Goal: Task Accomplishment & Management: Use online tool/utility

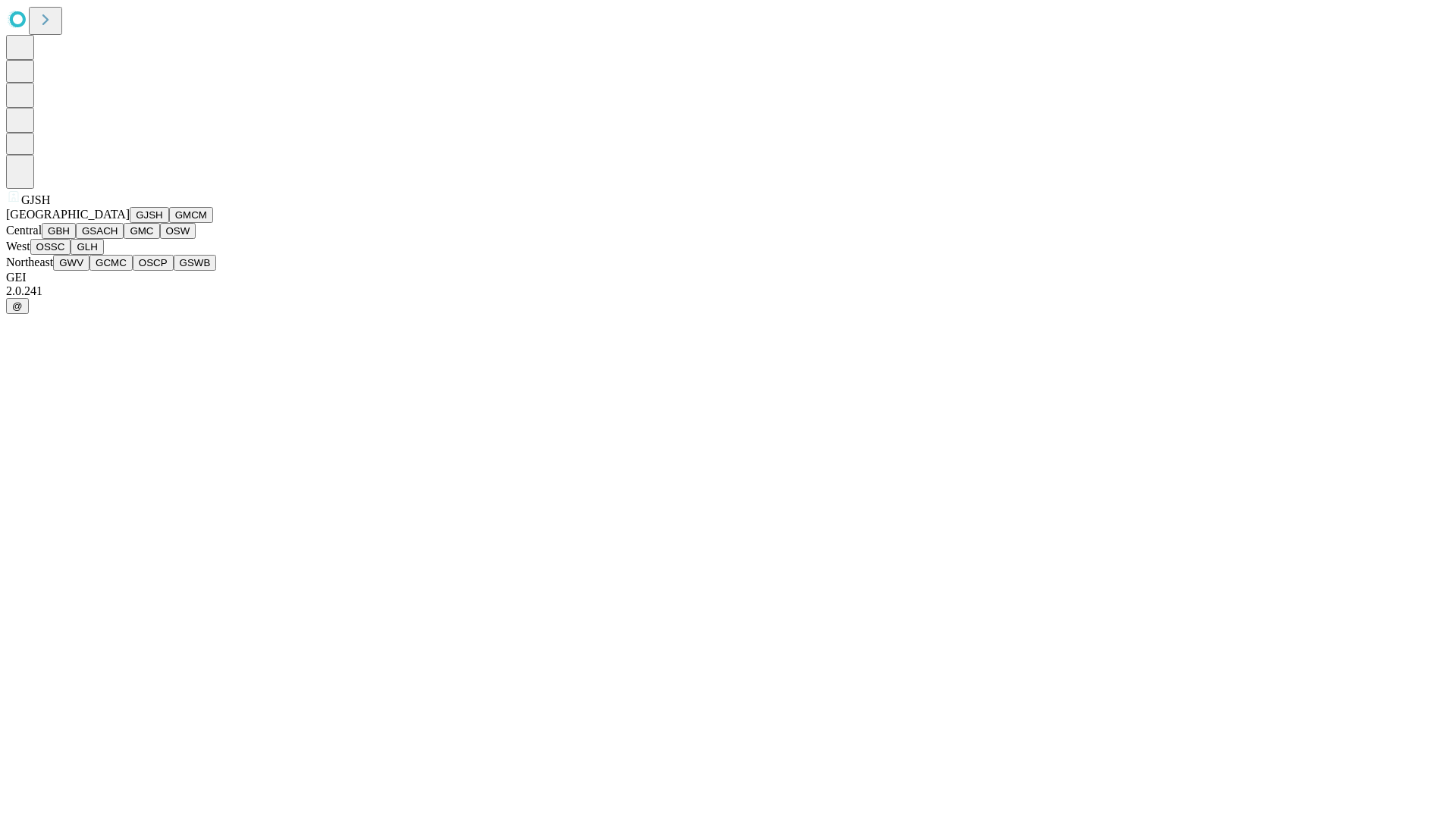
click at [130, 223] on button "GJSH" at bounding box center [150, 214] width 40 height 16
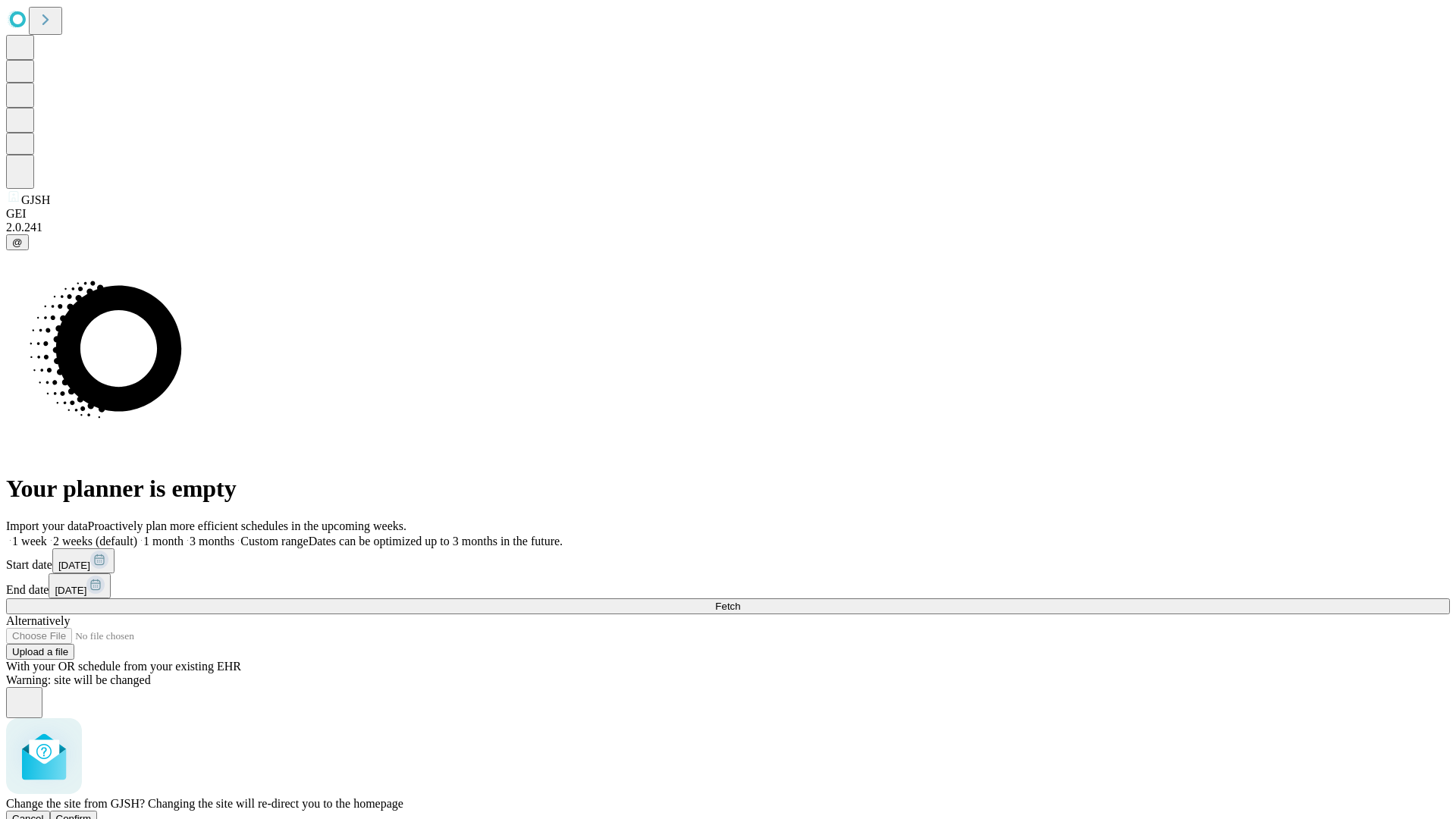
click at [92, 813] on span "Confirm" at bounding box center [74, 819] width 36 height 11
click at [138, 534] on label "2 weeks (default)" at bounding box center [92, 541] width 90 height 13
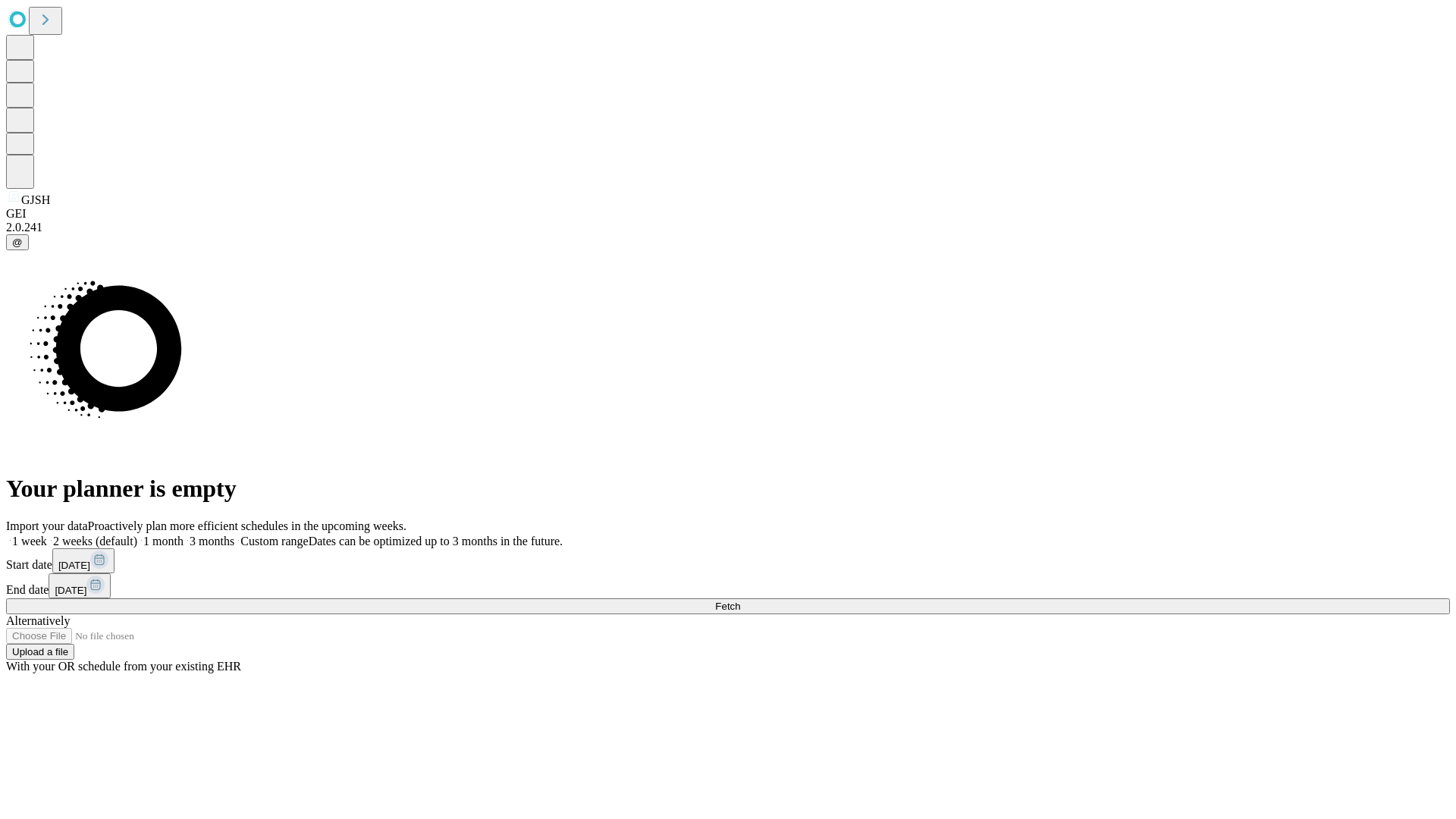
click at [740, 601] on span "Fetch" at bounding box center [728, 606] width 25 height 11
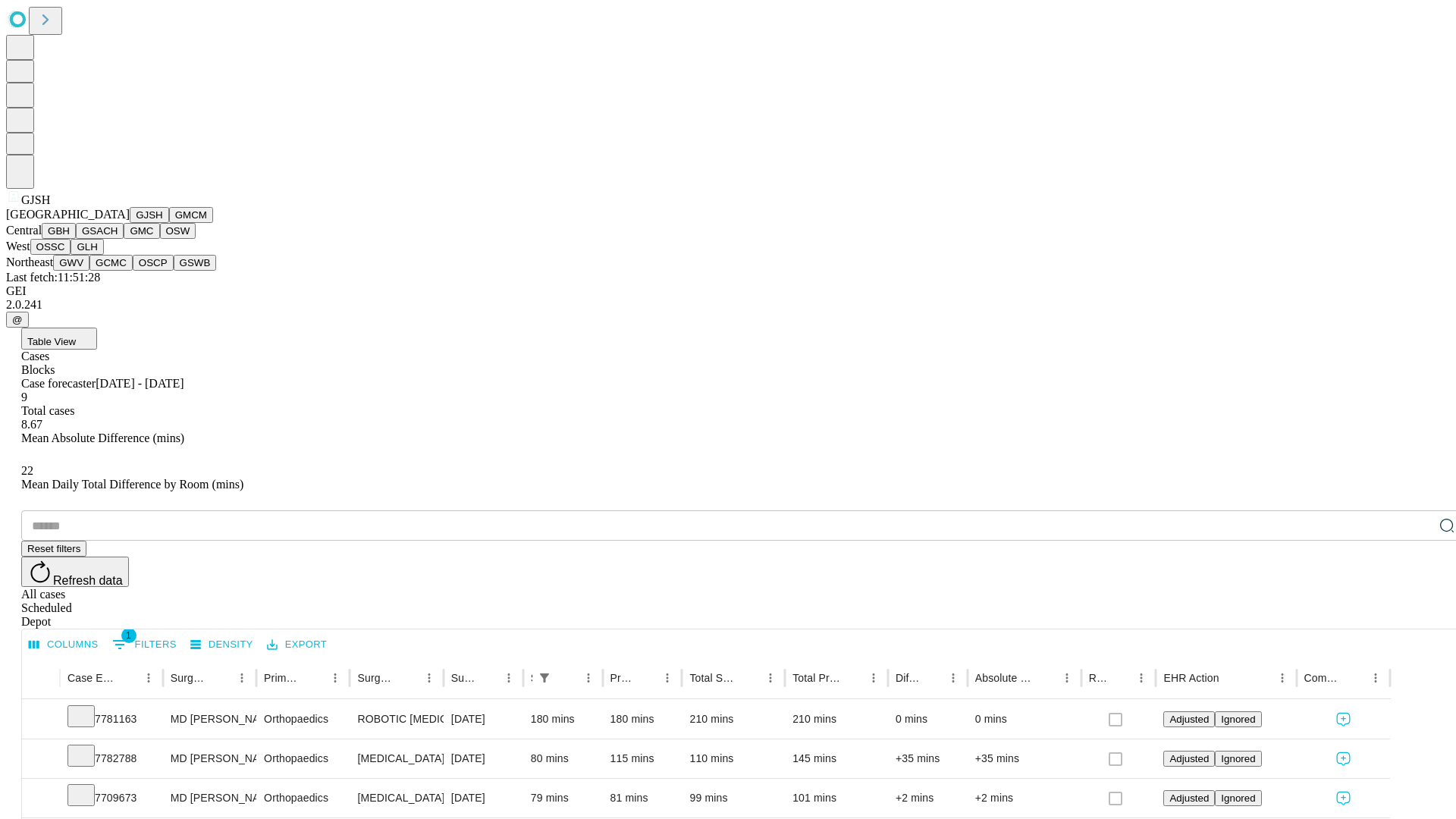
click at [169, 223] on button "GMCM" at bounding box center [191, 214] width 44 height 16
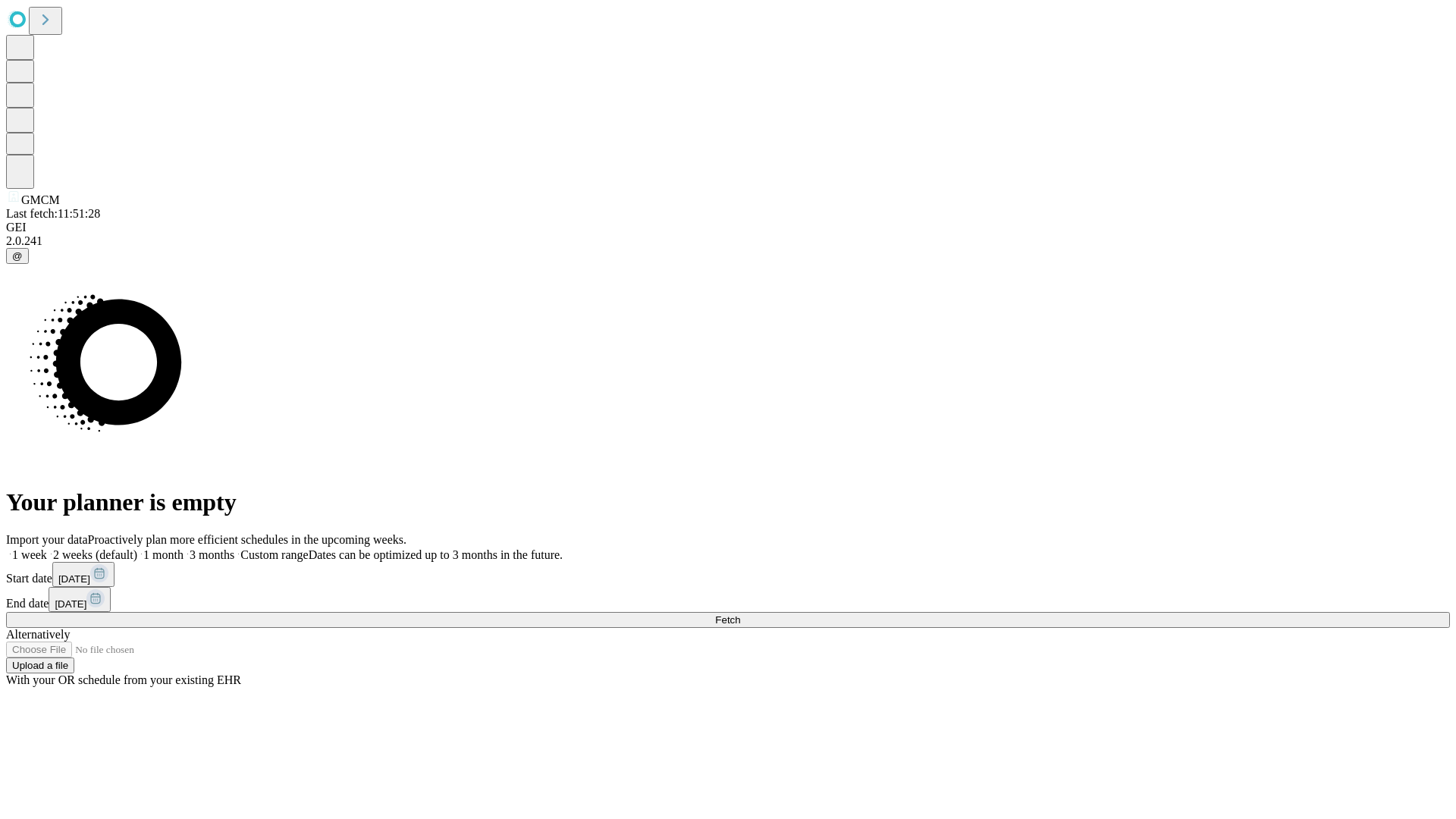
click at [740, 614] on span "Fetch" at bounding box center [728, 620] width 25 height 11
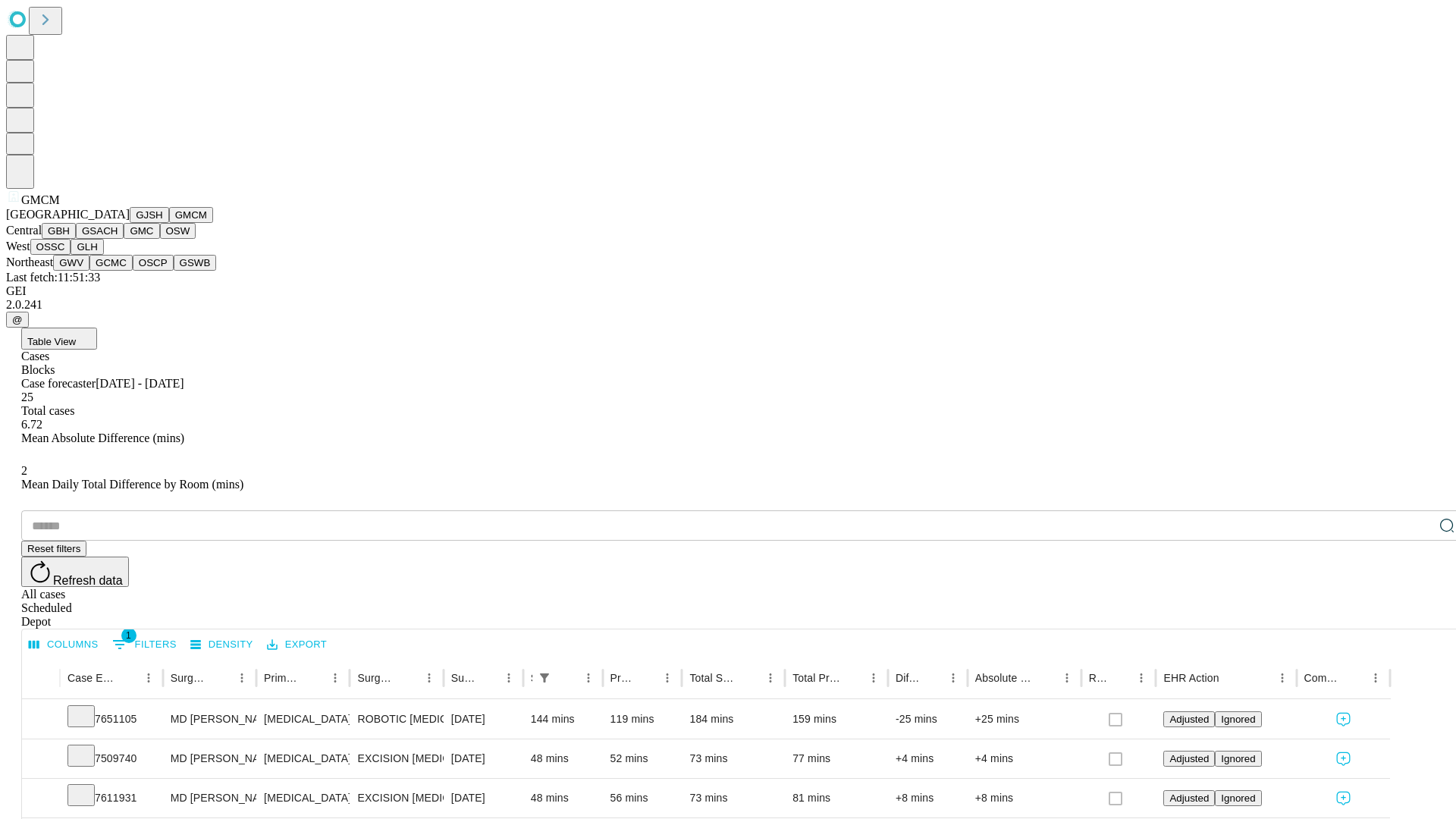
click at [76, 239] on button "GBH" at bounding box center [59, 231] width 34 height 16
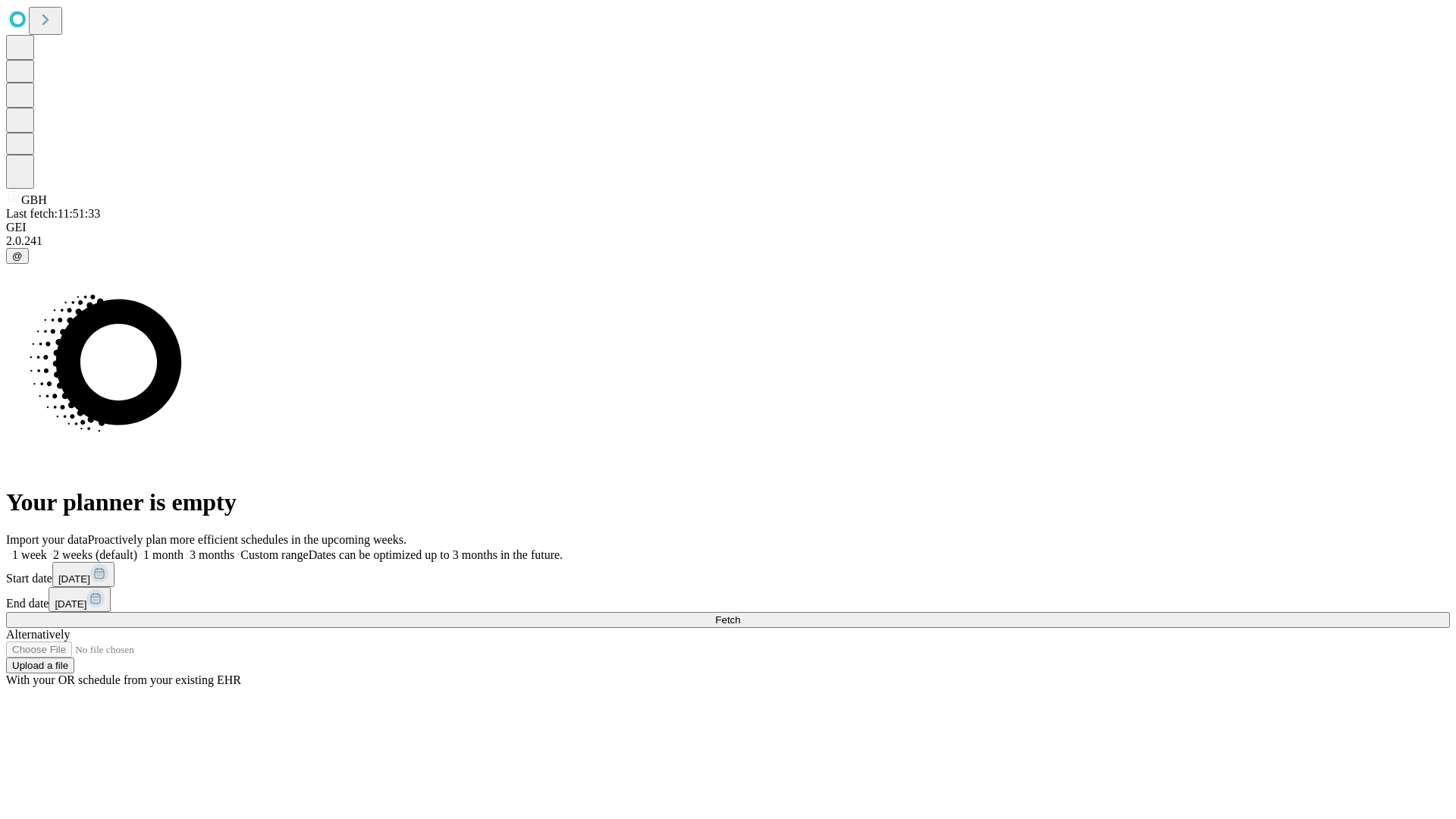
click at [138, 549] on label "2 weeks (default)" at bounding box center [92, 555] width 90 height 13
click at [740, 614] on span "Fetch" at bounding box center [728, 620] width 25 height 11
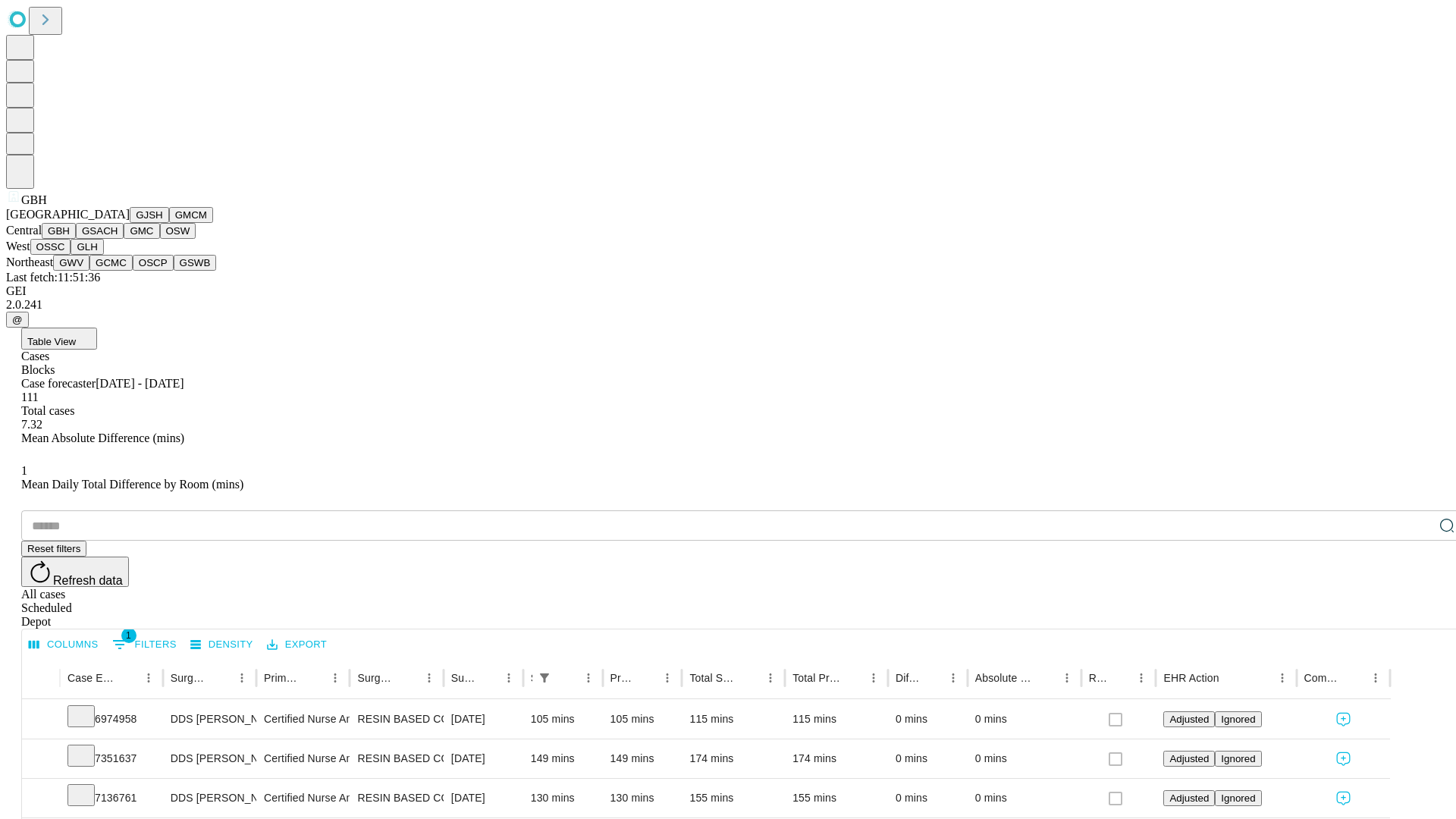
click at [118, 239] on button "GSACH" at bounding box center [100, 231] width 47 height 16
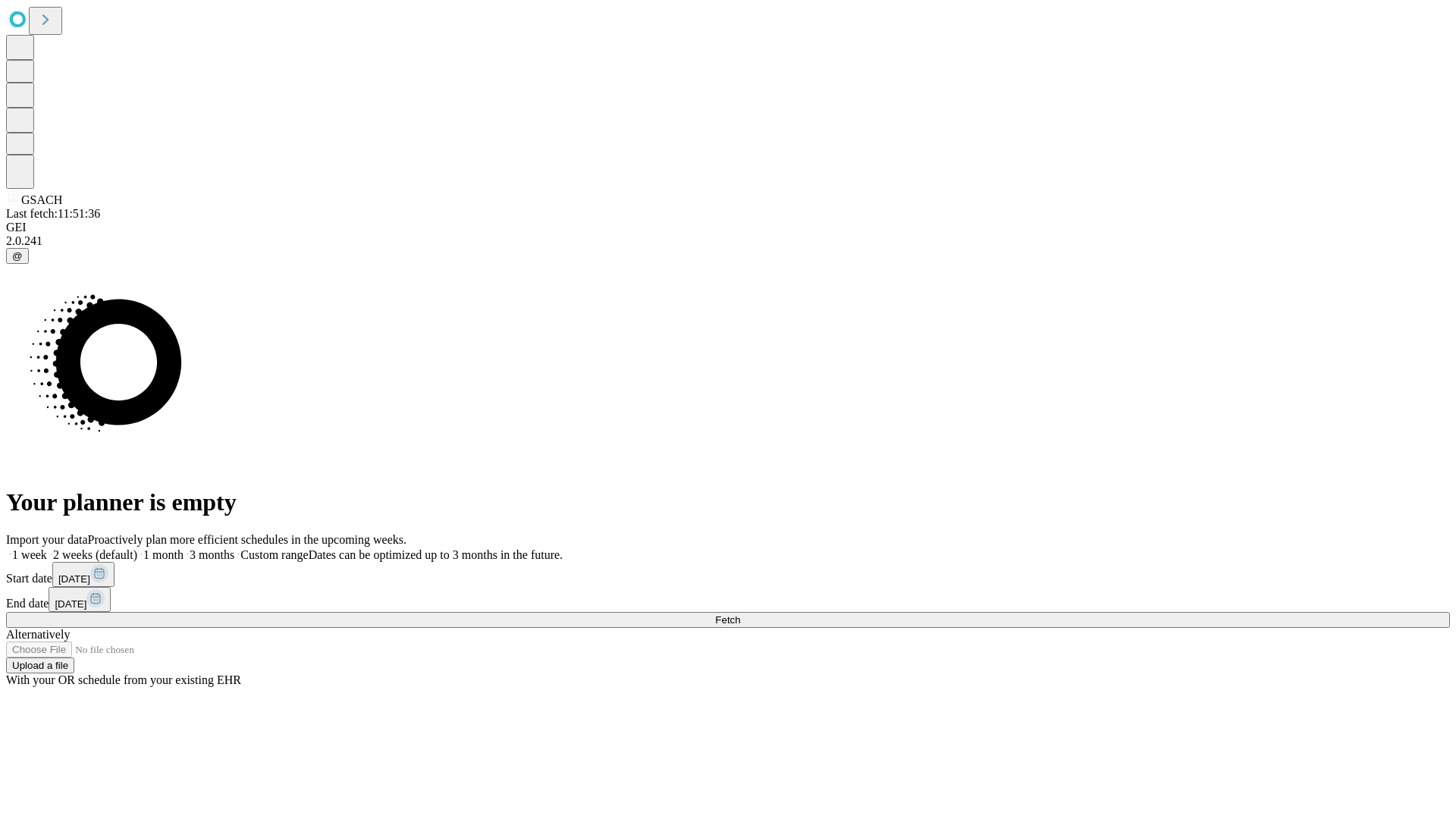
click at [138, 549] on label "2 weeks (default)" at bounding box center [92, 555] width 90 height 13
click at [740, 614] on span "Fetch" at bounding box center [728, 620] width 25 height 11
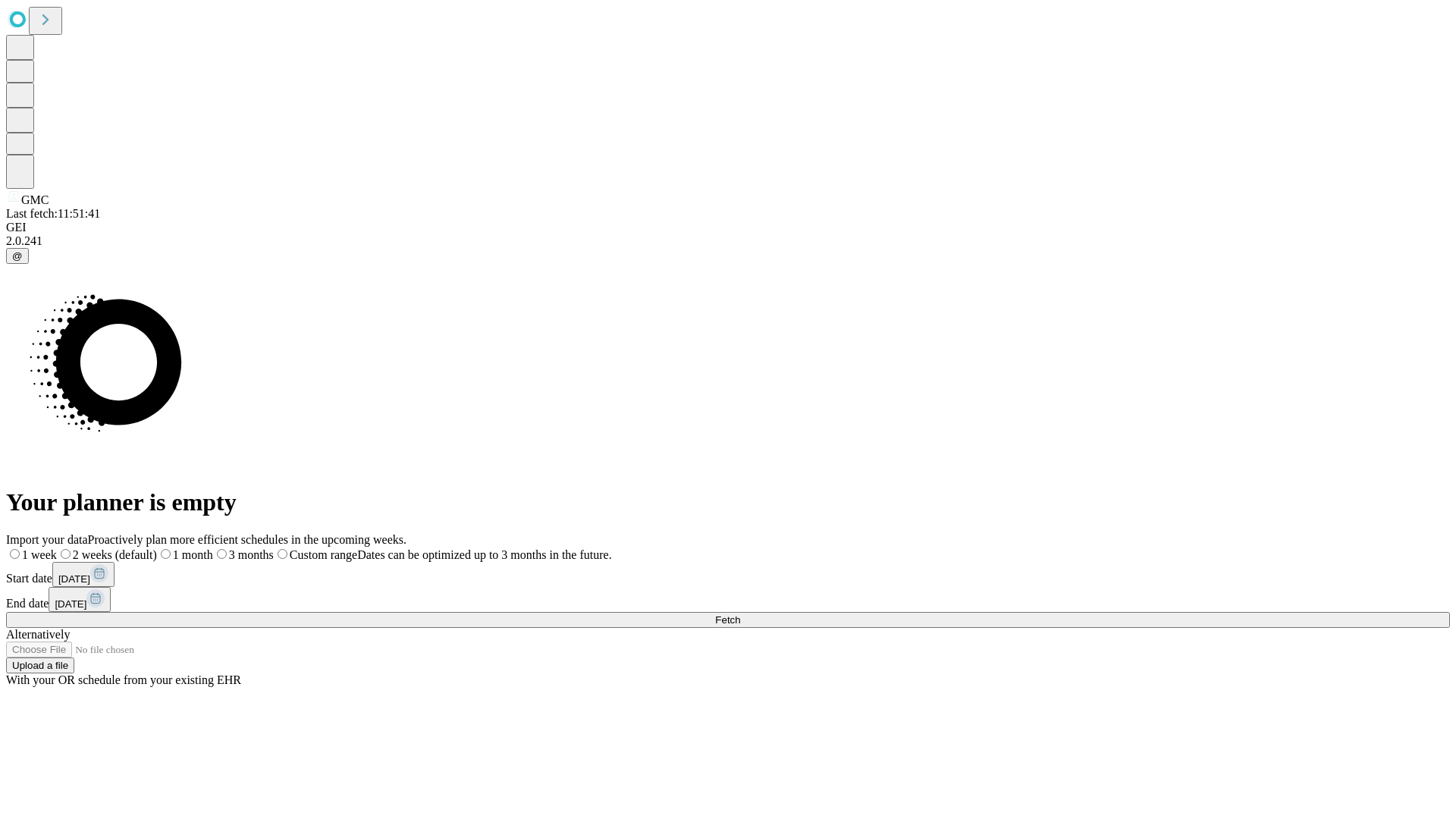
click at [157, 549] on label "2 weeks (default)" at bounding box center [106, 555] width 100 height 13
click at [740, 614] on span "Fetch" at bounding box center [728, 620] width 25 height 11
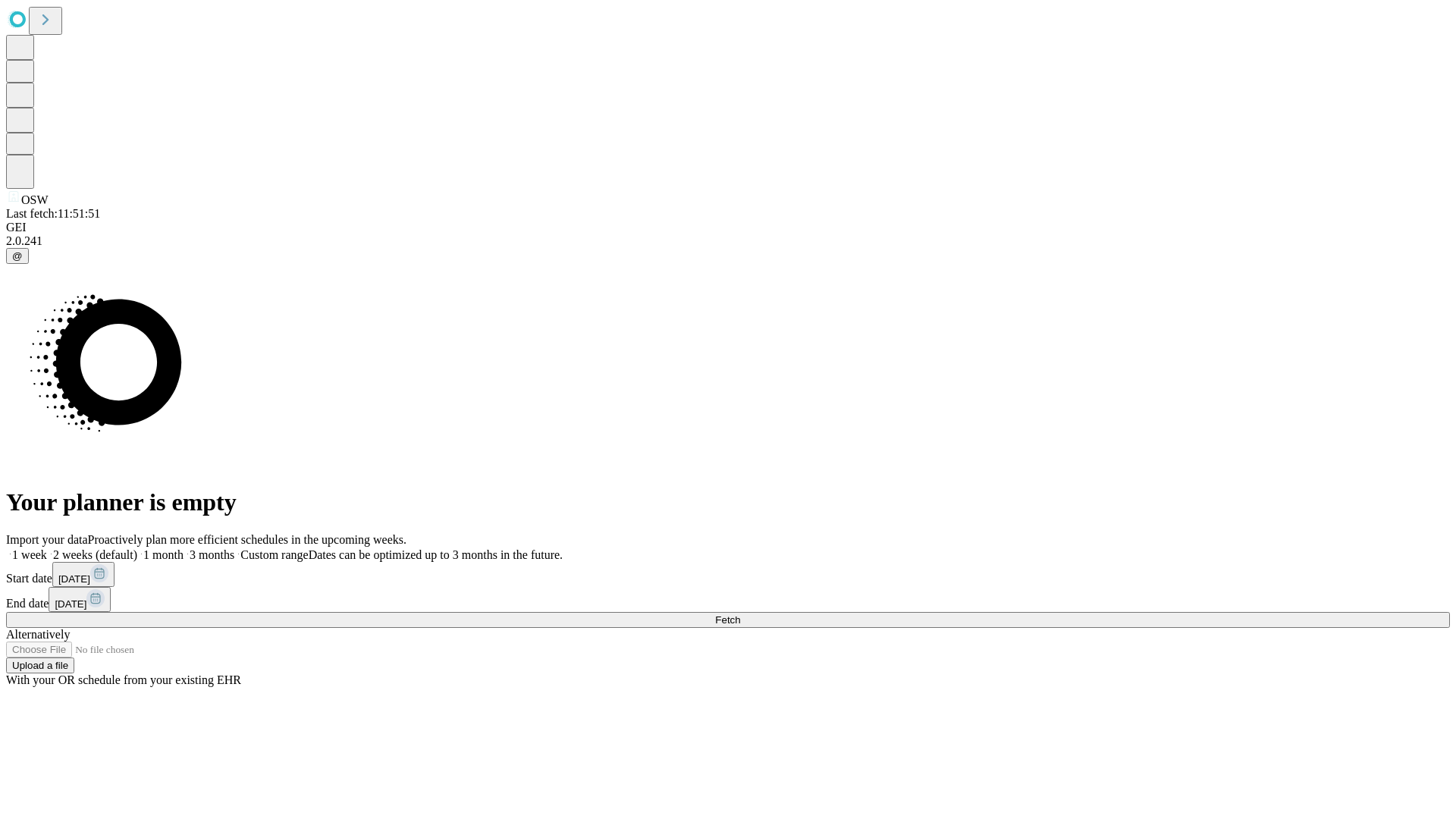
click at [740, 614] on span "Fetch" at bounding box center [728, 620] width 25 height 11
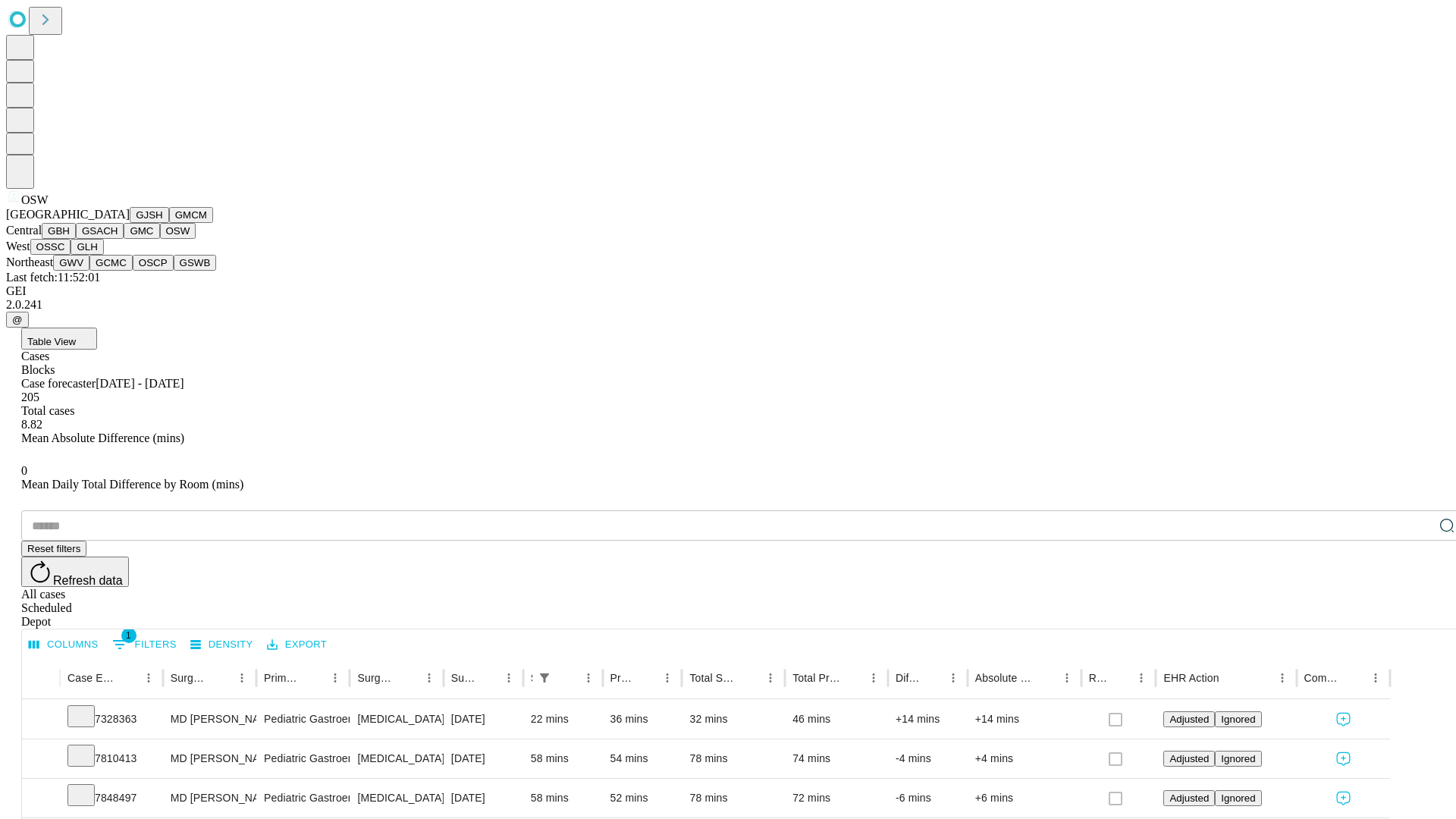
click at [71, 255] on button "OSSC" at bounding box center [50, 247] width 41 height 16
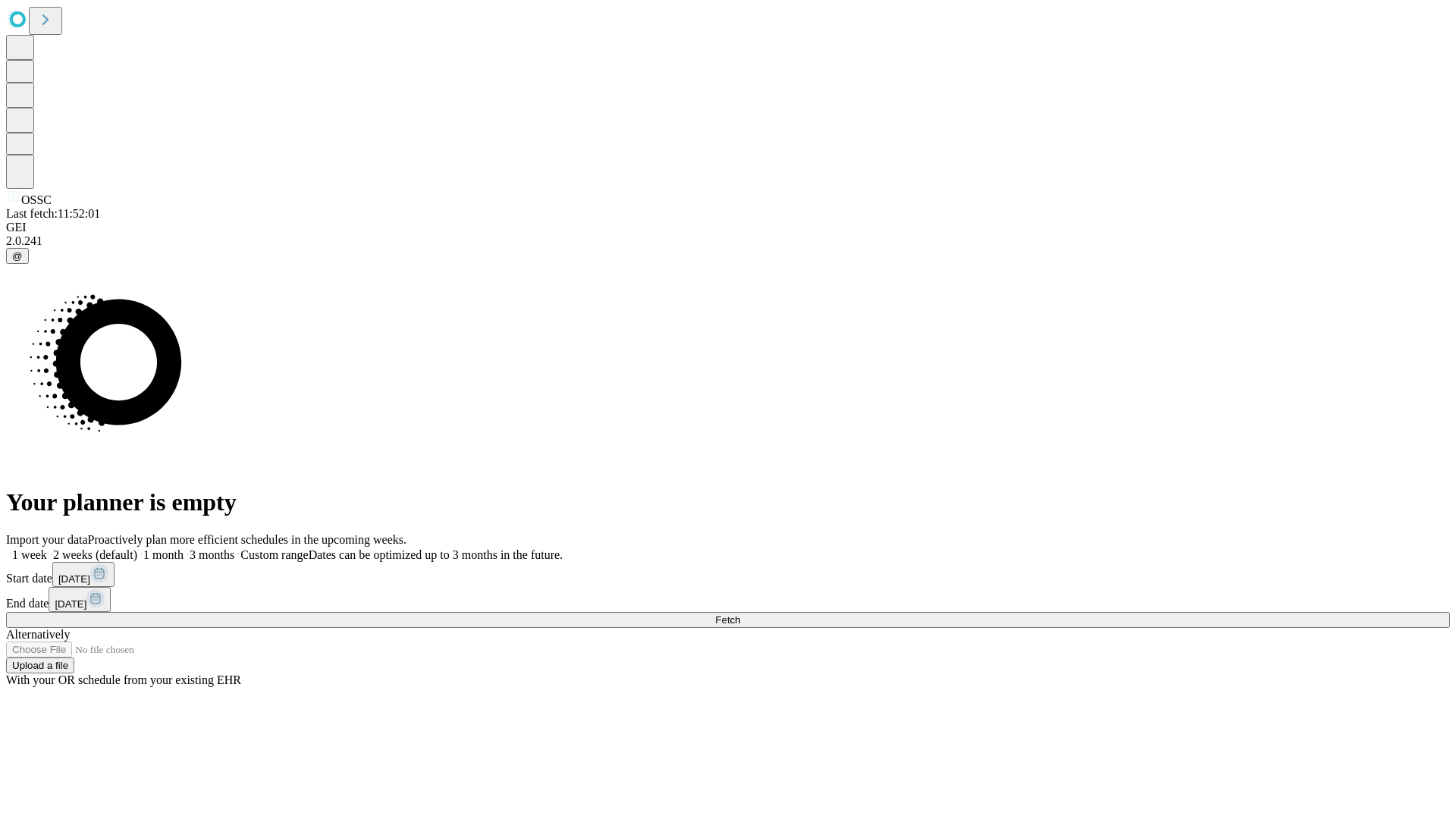
click at [138, 549] on label "2 weeks (default)" at bounding box center [92, 555] width 90 height 13
click at [740, 614] on span "Fetch" at bounding box center [728, 620] width 25 height 11
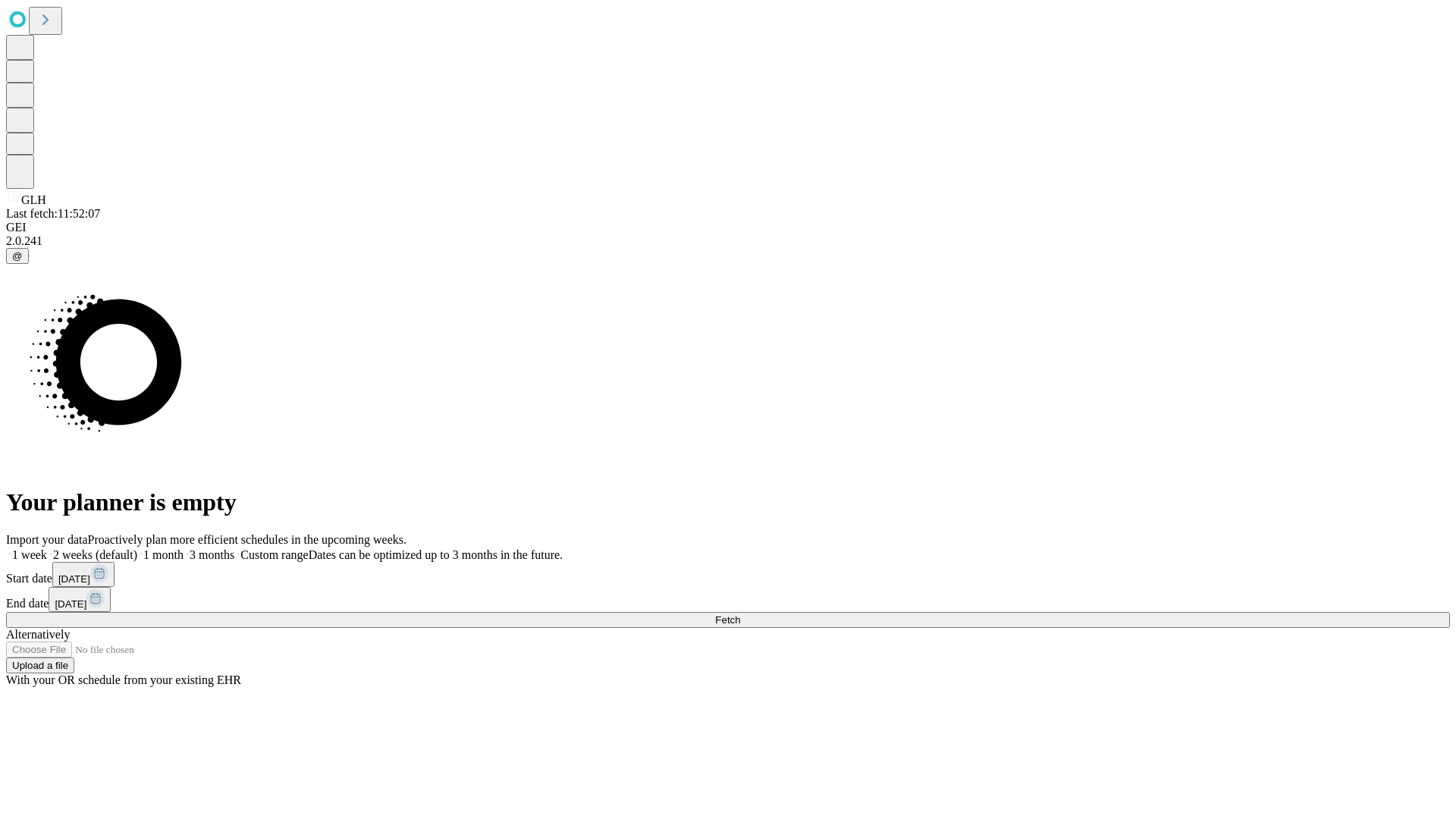
click at [138, 549] on label "2 weeks (default)" at bounding box center [92, 555] width 90 height 13
click at [740, 614] on span "Fetch" at bounding box center [728, 620] width 25 height 11
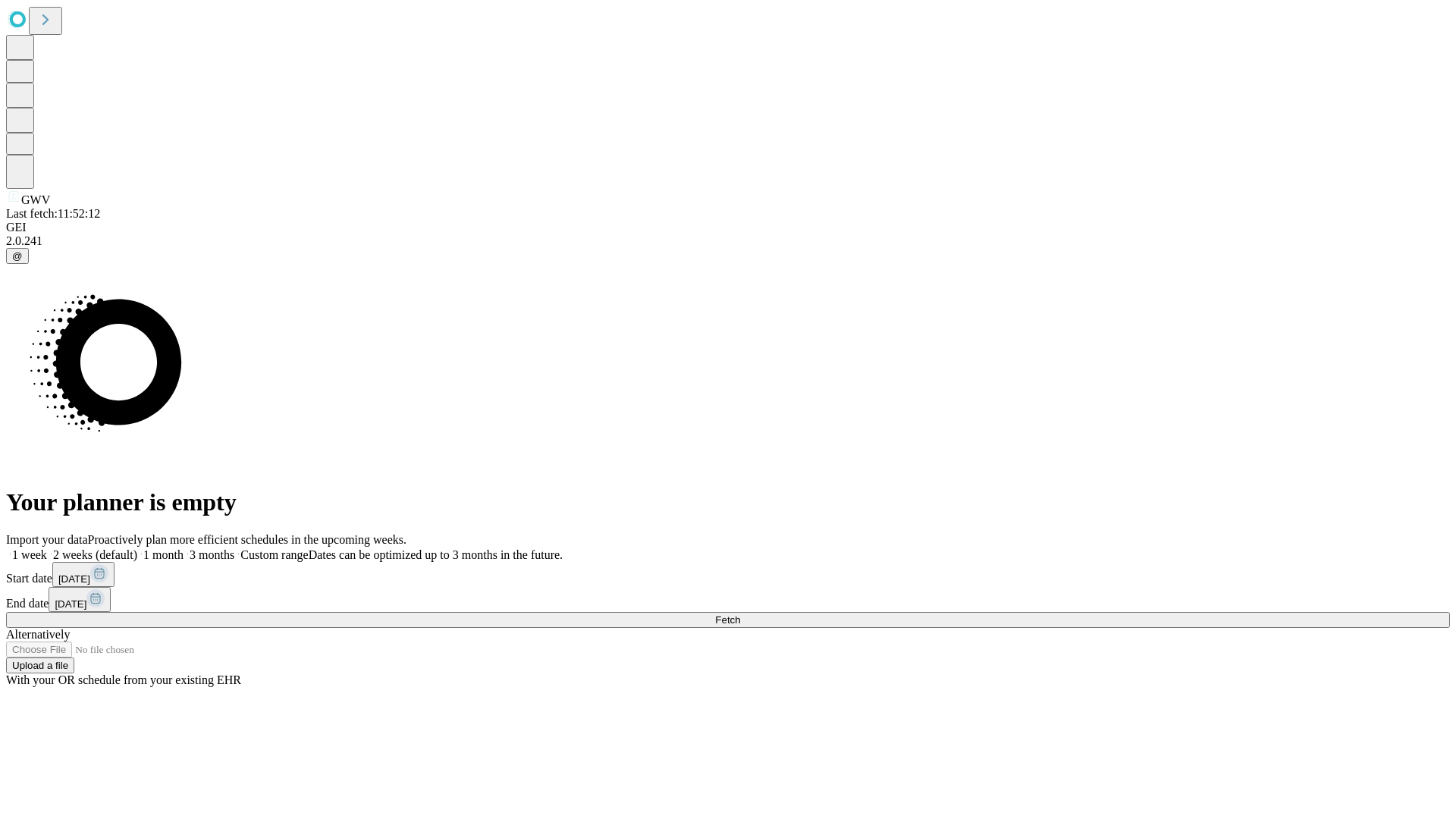
click at [138, 549] on label "2 weeks (default)" at bounding box center [92, 555] width 90 height 13
click at [740, 614] on span "Fetch" at bounding box center [728, 620] width 25 height 11
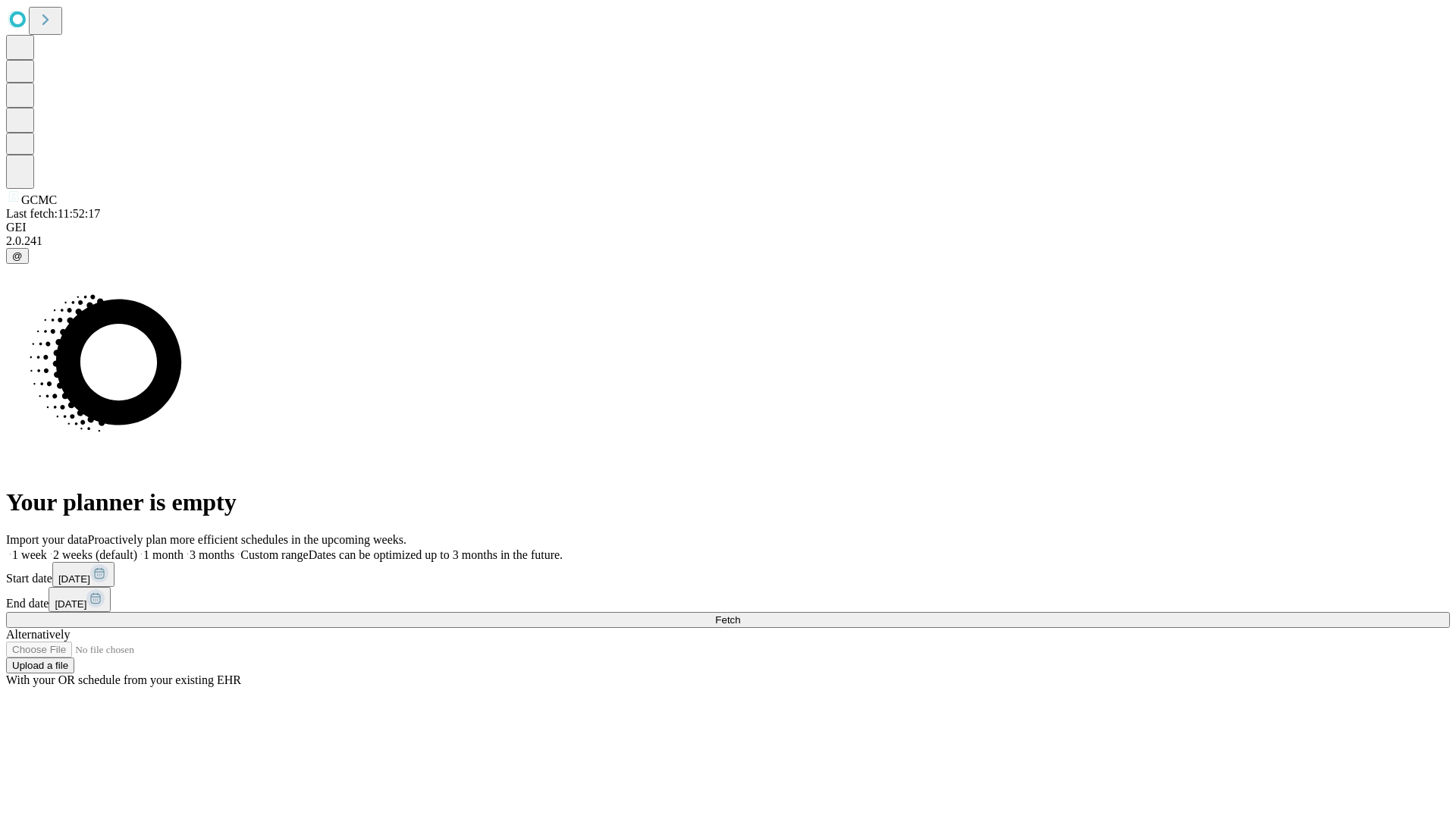
click at [740, 614] on span "Fetch" at bounding box center [728, 620] width 25 height 11
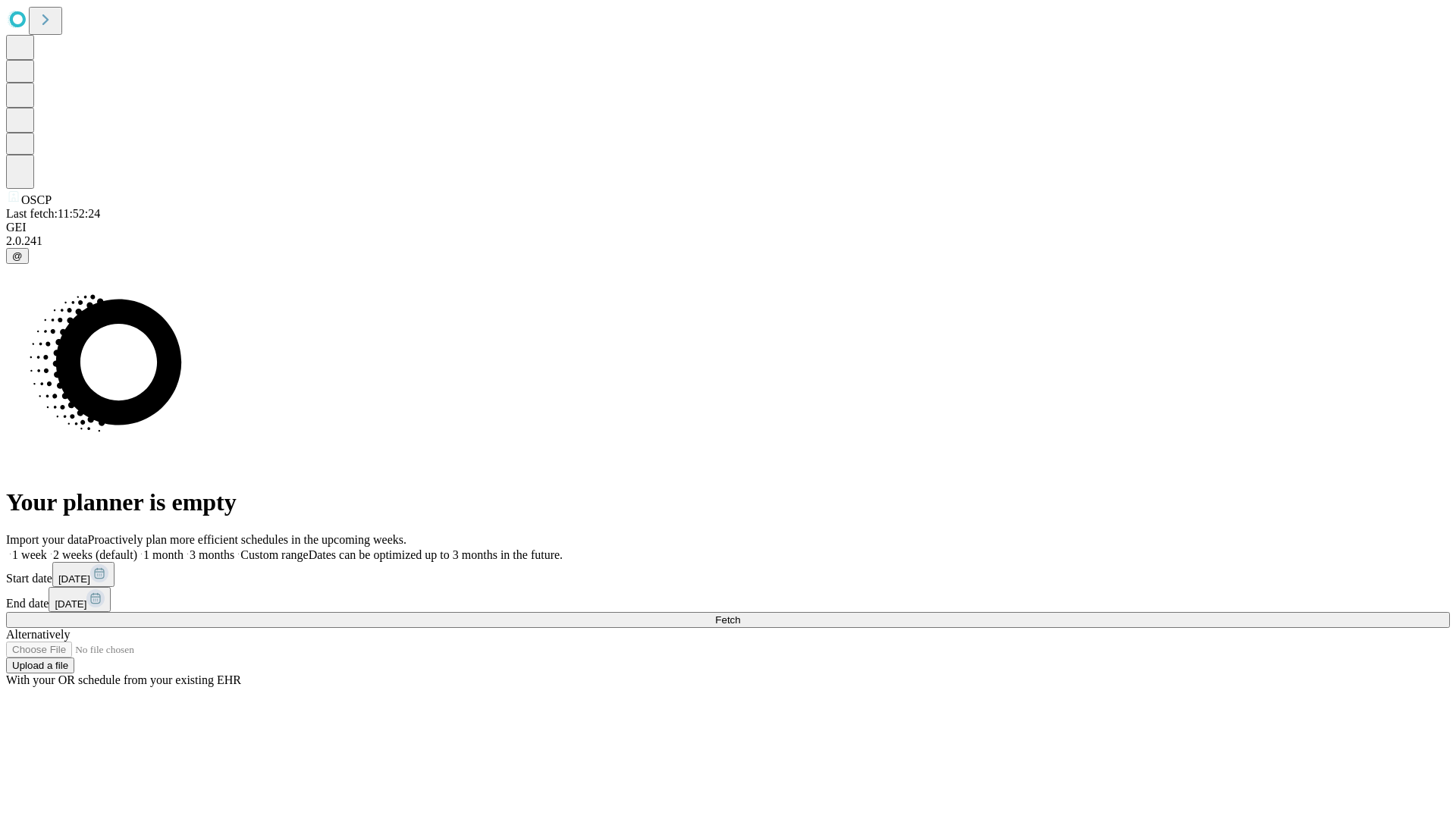
click at [138, 549] on label "2 weeks (default)" at bounding box center [92, 555] width 90 height 13
click at [740, 614] on span "Fetch" at bounding box center [728, 620] width 25 height 11
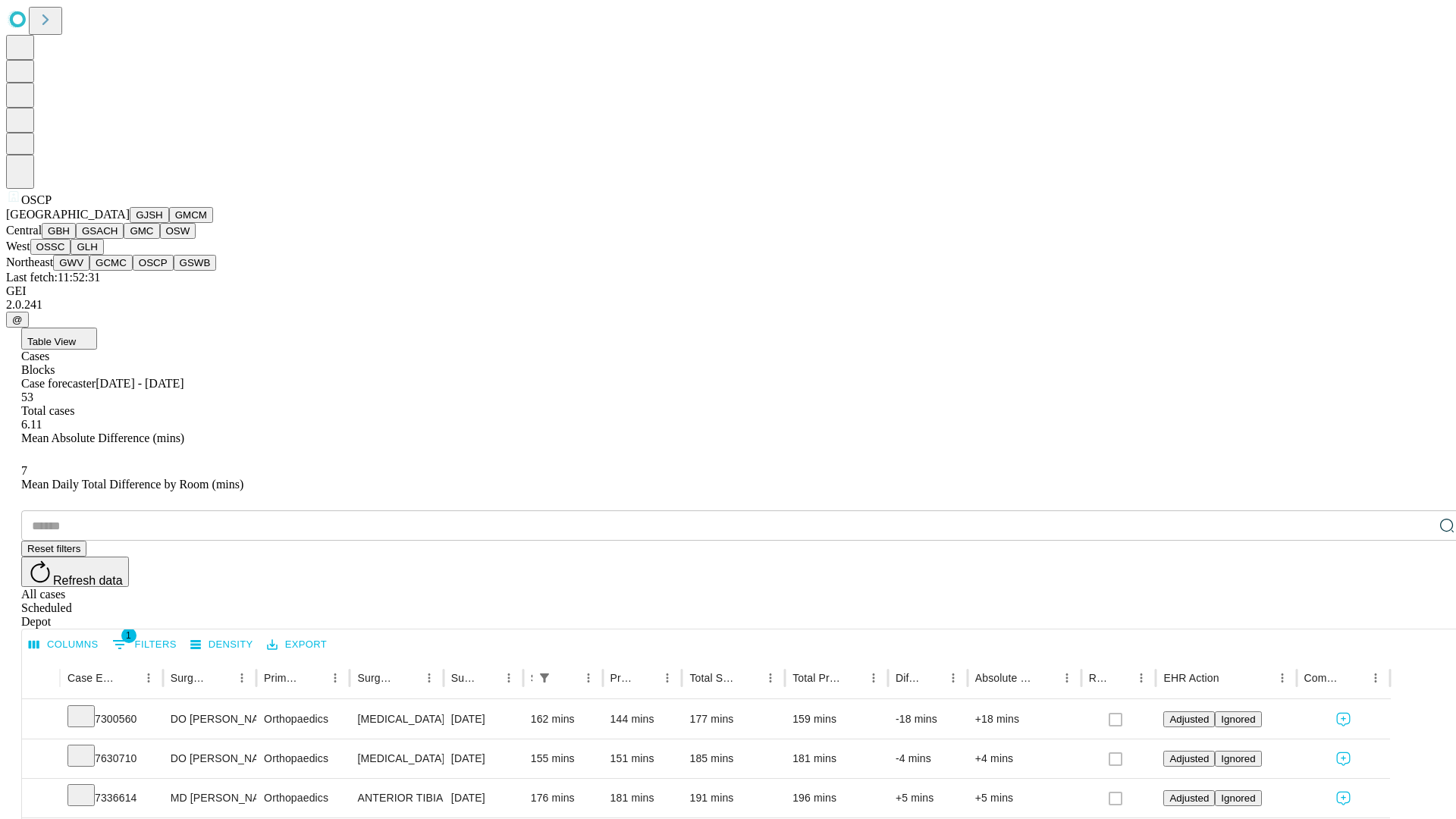
click at [174, 270] on button "GSWB" at bounding box center [196, 263] width 44 height 16
